Goal: Check status: Check status

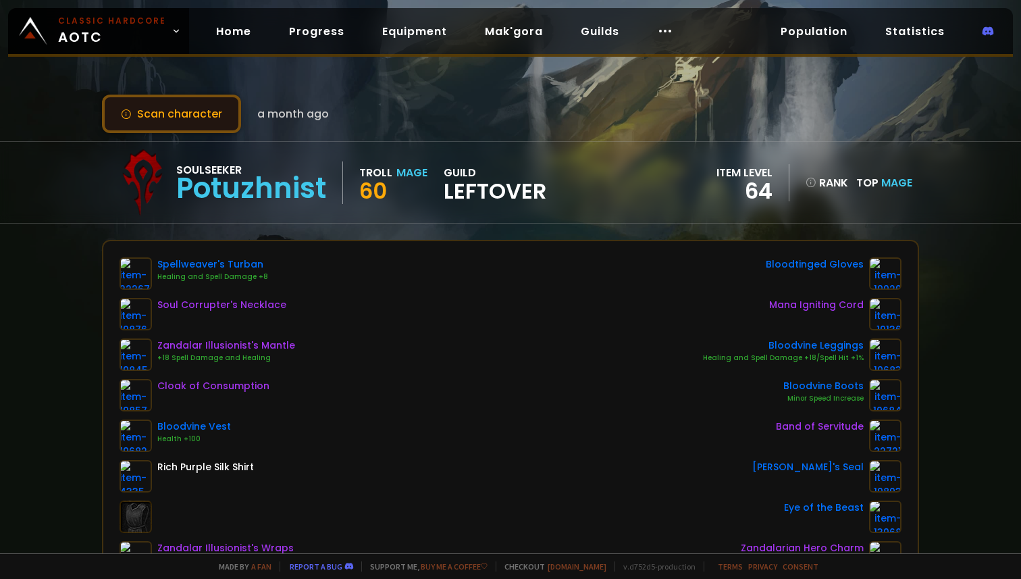
click at [219, 102] on button "Scan character" at bounding box center [171, 114] width 139 height 39
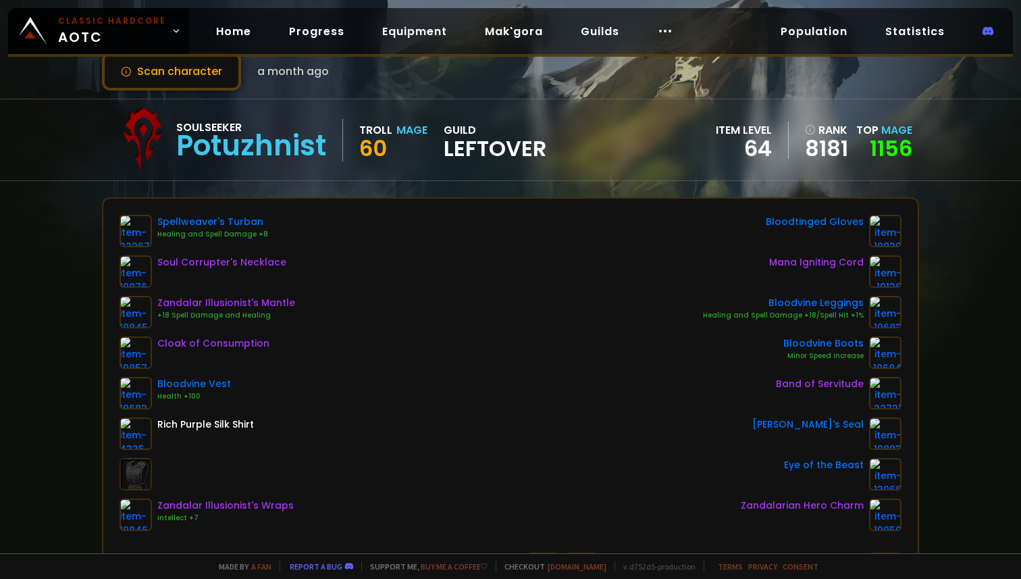
scroll to position [59, 0]
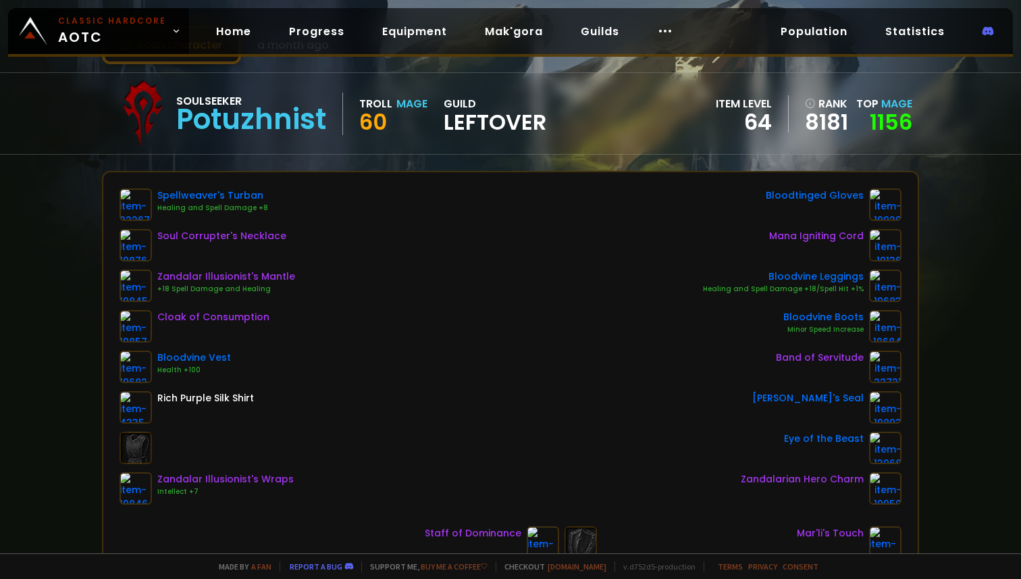
scroll to position [79, 0]
